Goal: Transaction & Acquisition: Purchase product/service

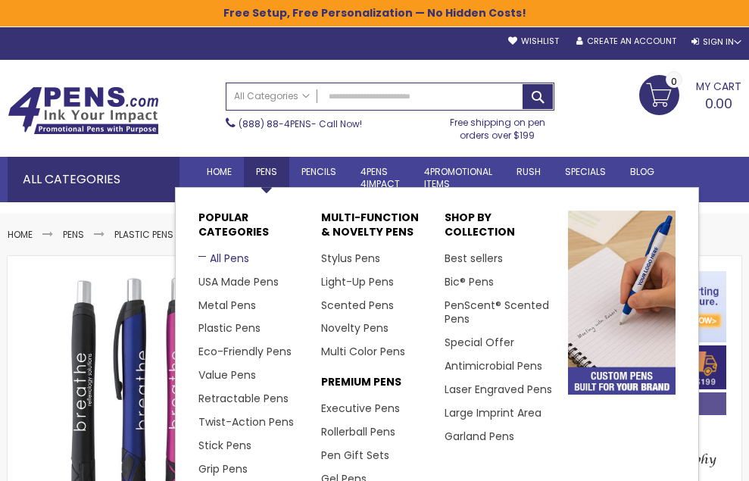
click at [248, 251] on link "All Pens" at bounding box center [223, 258] width 51 height 15
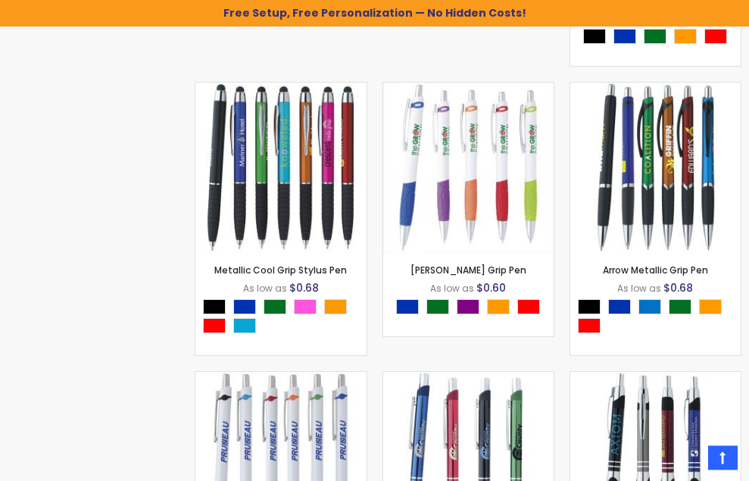
scroll to position [24554, 0]
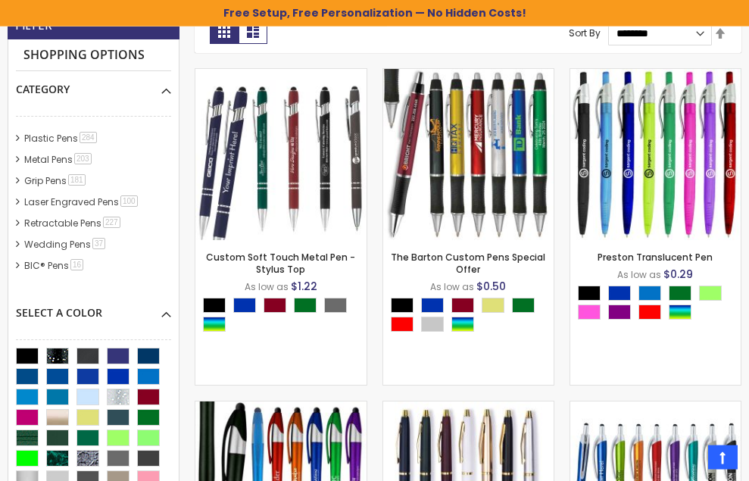
scroll to position [0, 0]
